Goal: Use online tool/utility: Use online tool/utility

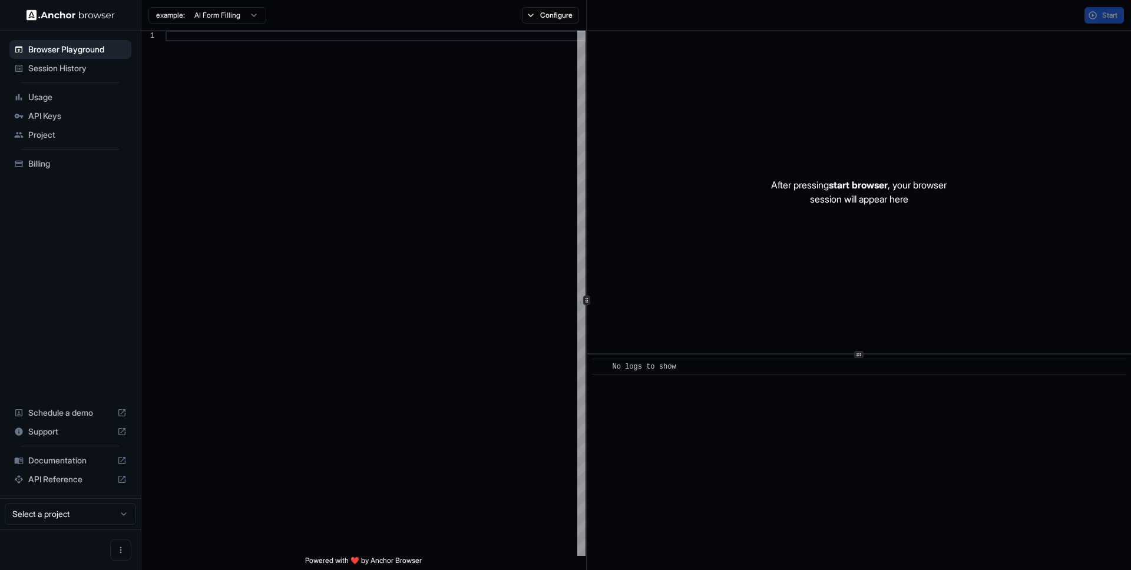
scroll to position [106, 0]
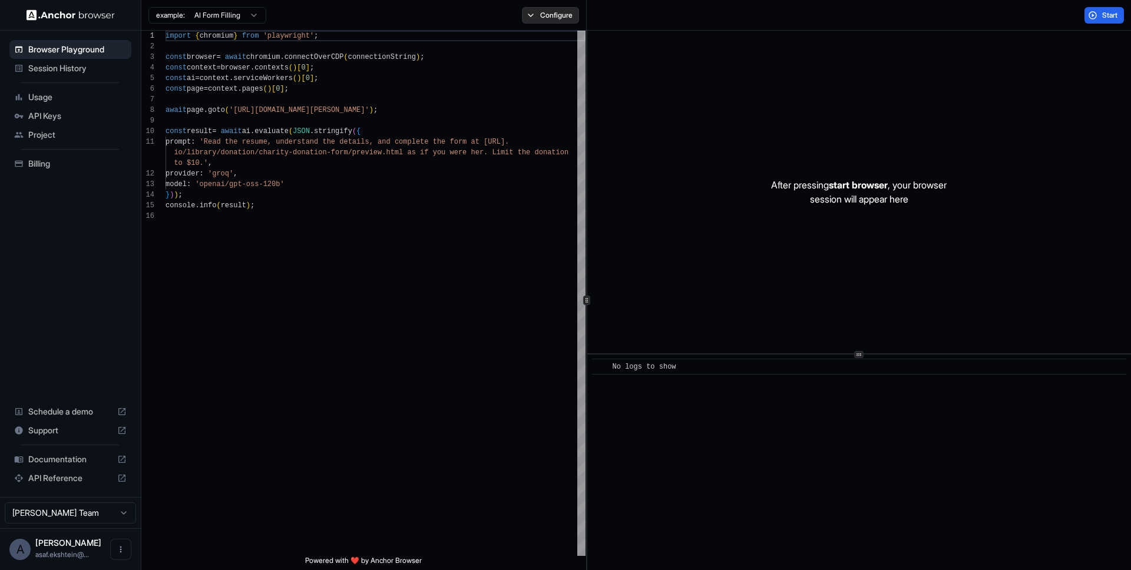
click at [529, 14] on button "Configure" at bounding box center [550, 15] width 57 height 16
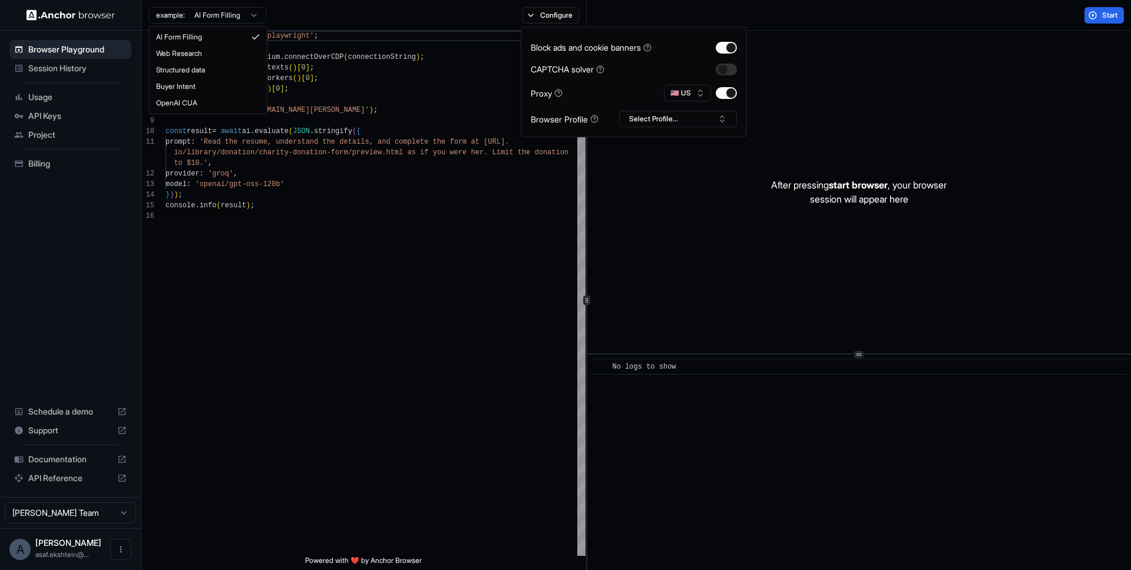
click at [256, 19] on html "Browser Playground Session History Usage API Keys Project Billing Schedule a de…" at bounding box center [565, 285] width 1131 height 570
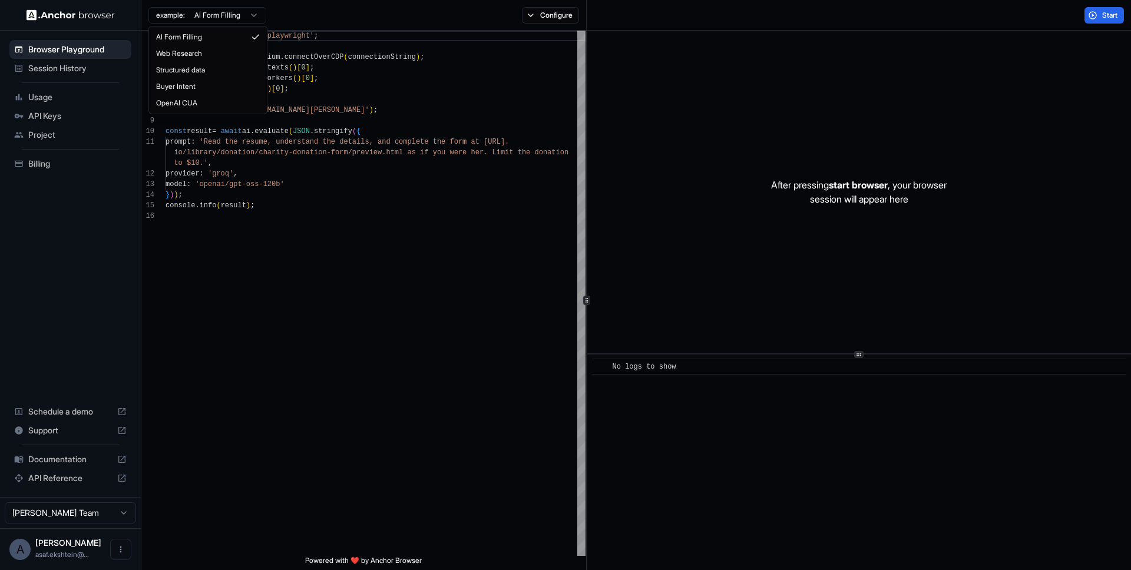
click at [298, 246] on html "Browser Playground Session History Usage API Keys Project Billing Schedule a de…" at bounding box center [565, 285] width 1131 height 570
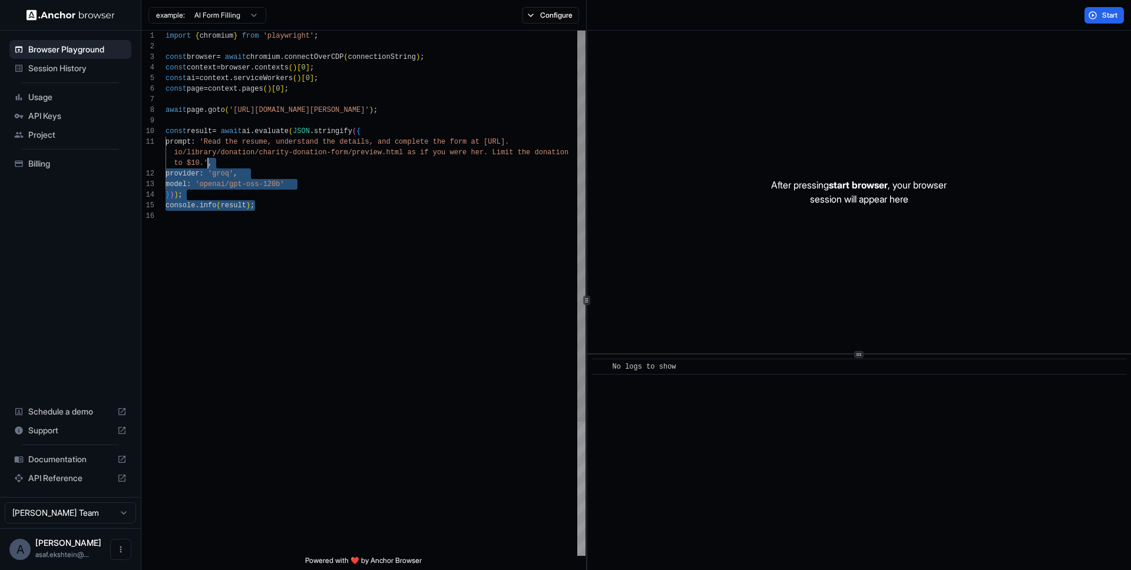
type textarea "**********"
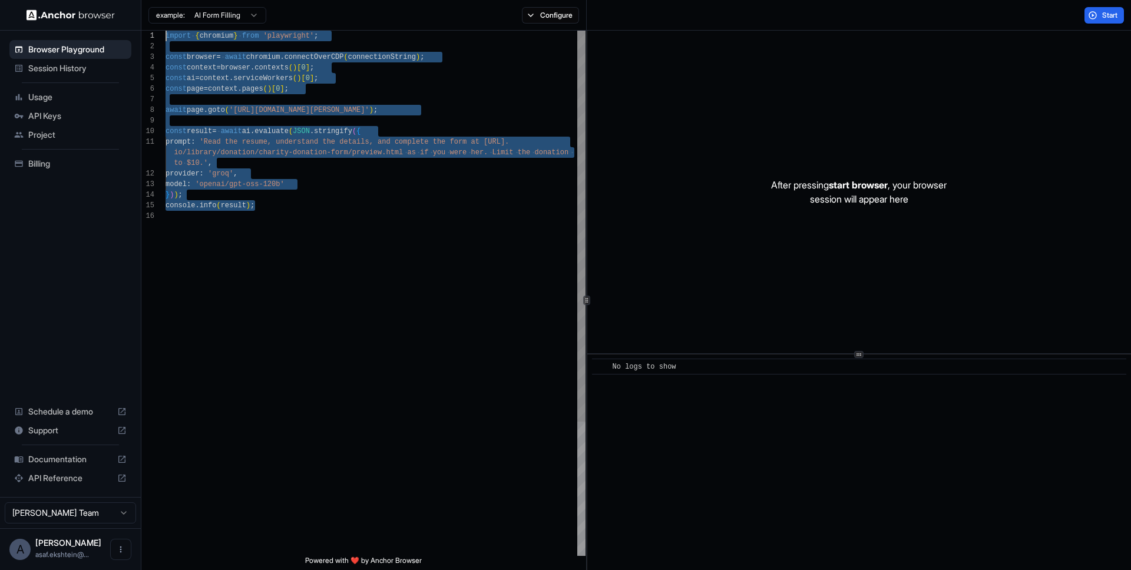
scroll to position [0, 0]
drag, startPoint x: 288, startPoint y: 208, endPoint x: 160, endPoint y: 32, distance: 217.9
click at [165, 32] on div "import { chromium } from 'playwright' ; const browser = await chromium . connec…" at bounding box center [375, 383] width 420 height 705
